Goal: Task Accomplishment & Management: Use online tool/utility

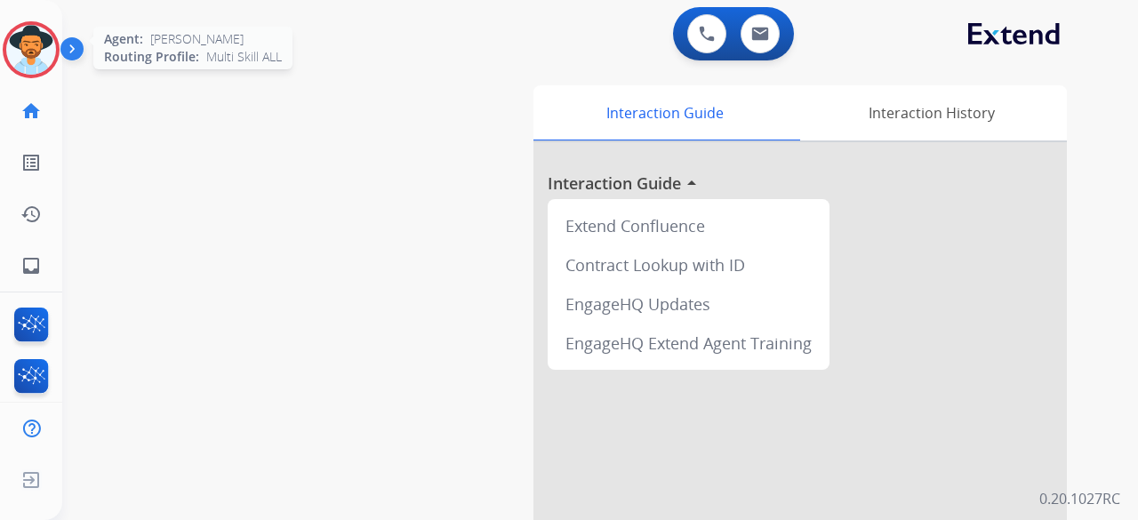
click at [36, 47] on img at bounding box center [31, 50] width 50 height 50
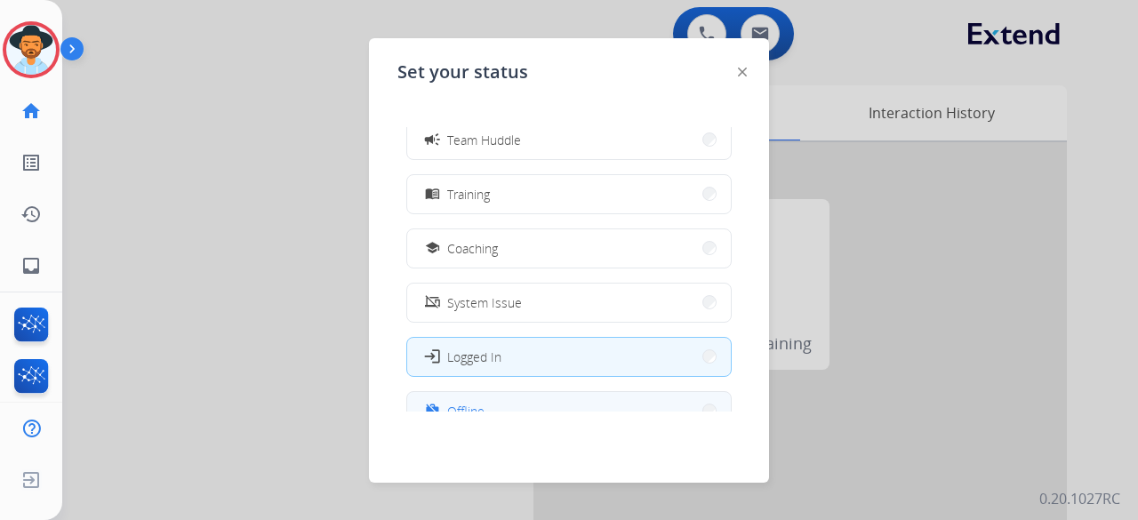
scroll to position [281, 0]
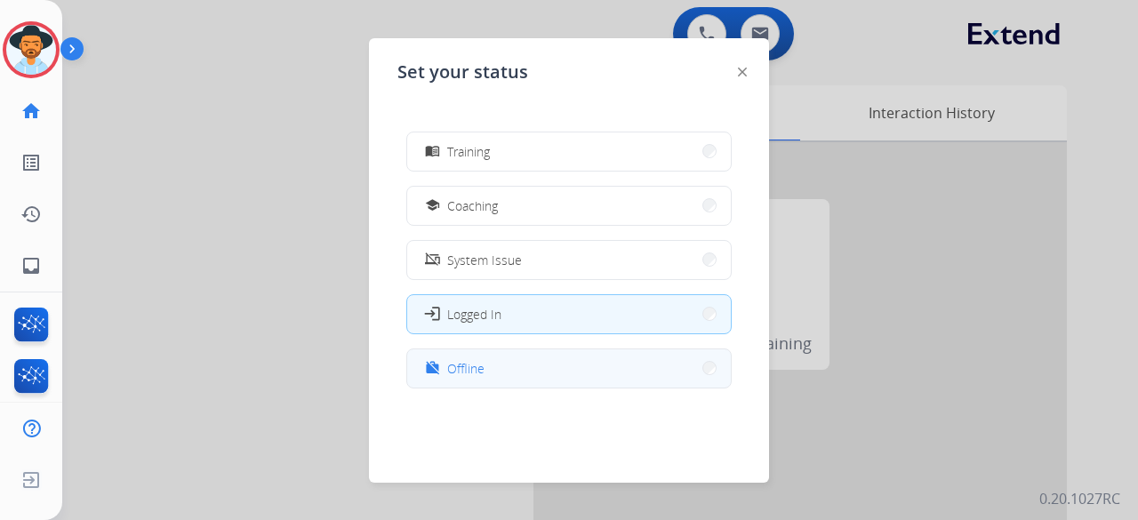
click at [535, 362] on button "work_off Offline" at bounding box center [569, 368] width 324 height 38
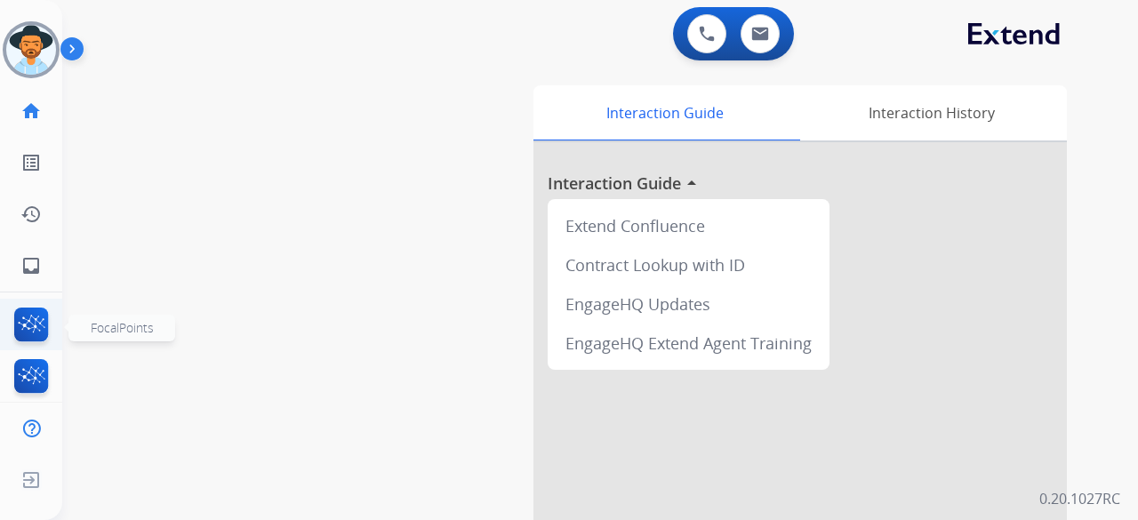
click at [20, 325] on img at bounding box center [32, 328] width 42 height 41
